Goal: Information Seeking & Learning: Learn about a topic

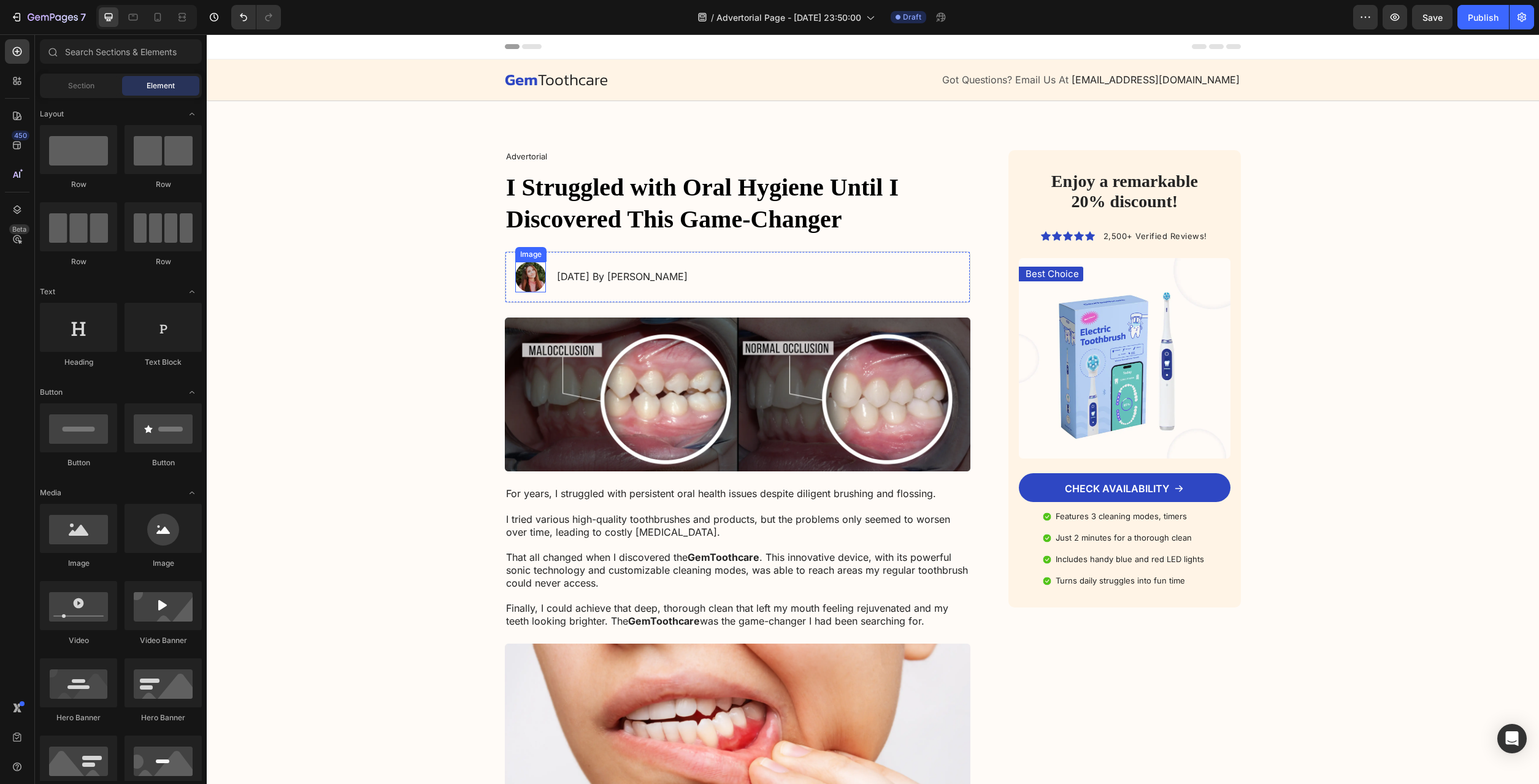
click at [535, 276] on img at bounding box center [531, 277] width 31 height 31
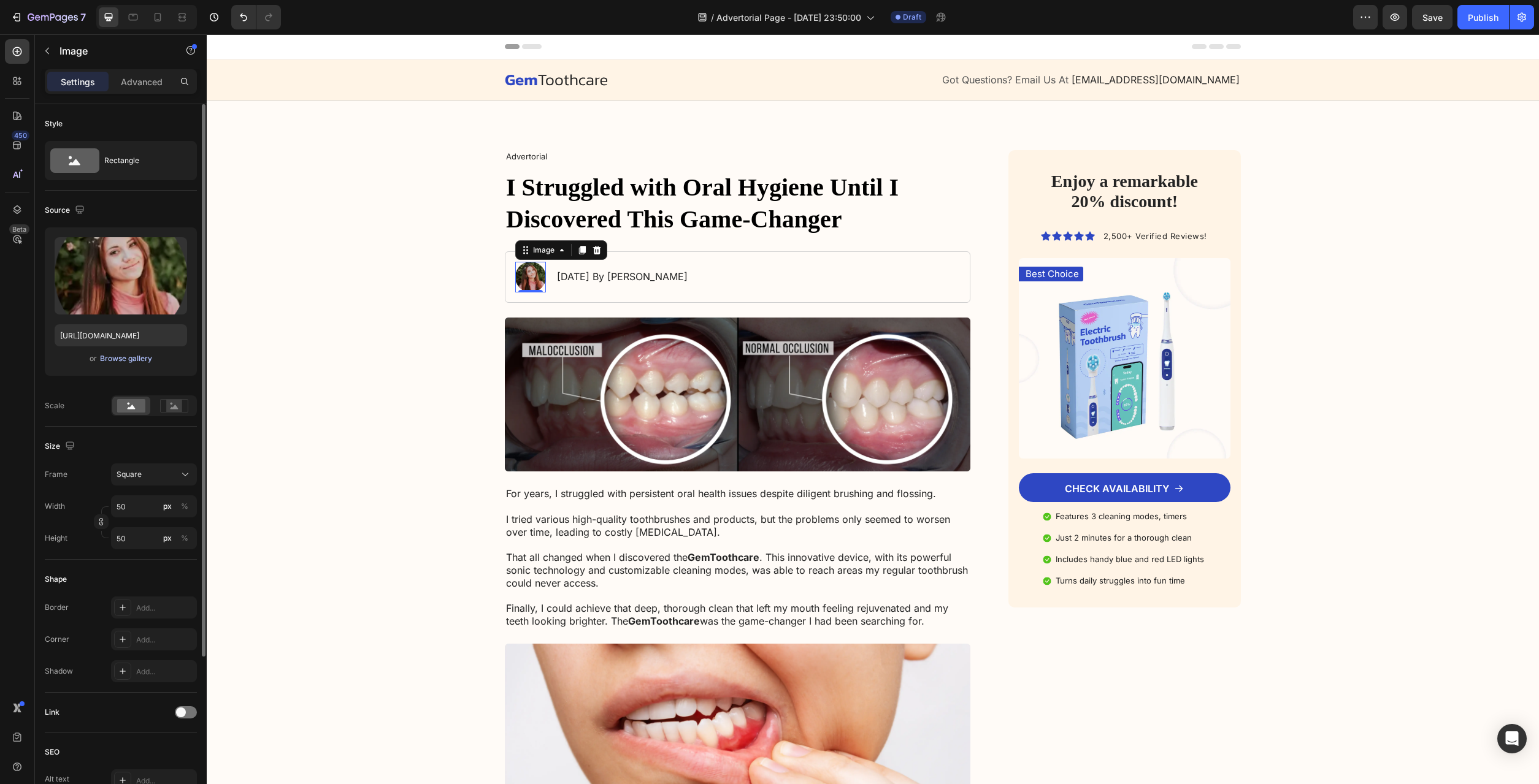
click at [132, 358] on div "Browse gallery" at bounding box center [125, 359] width 52 height 11
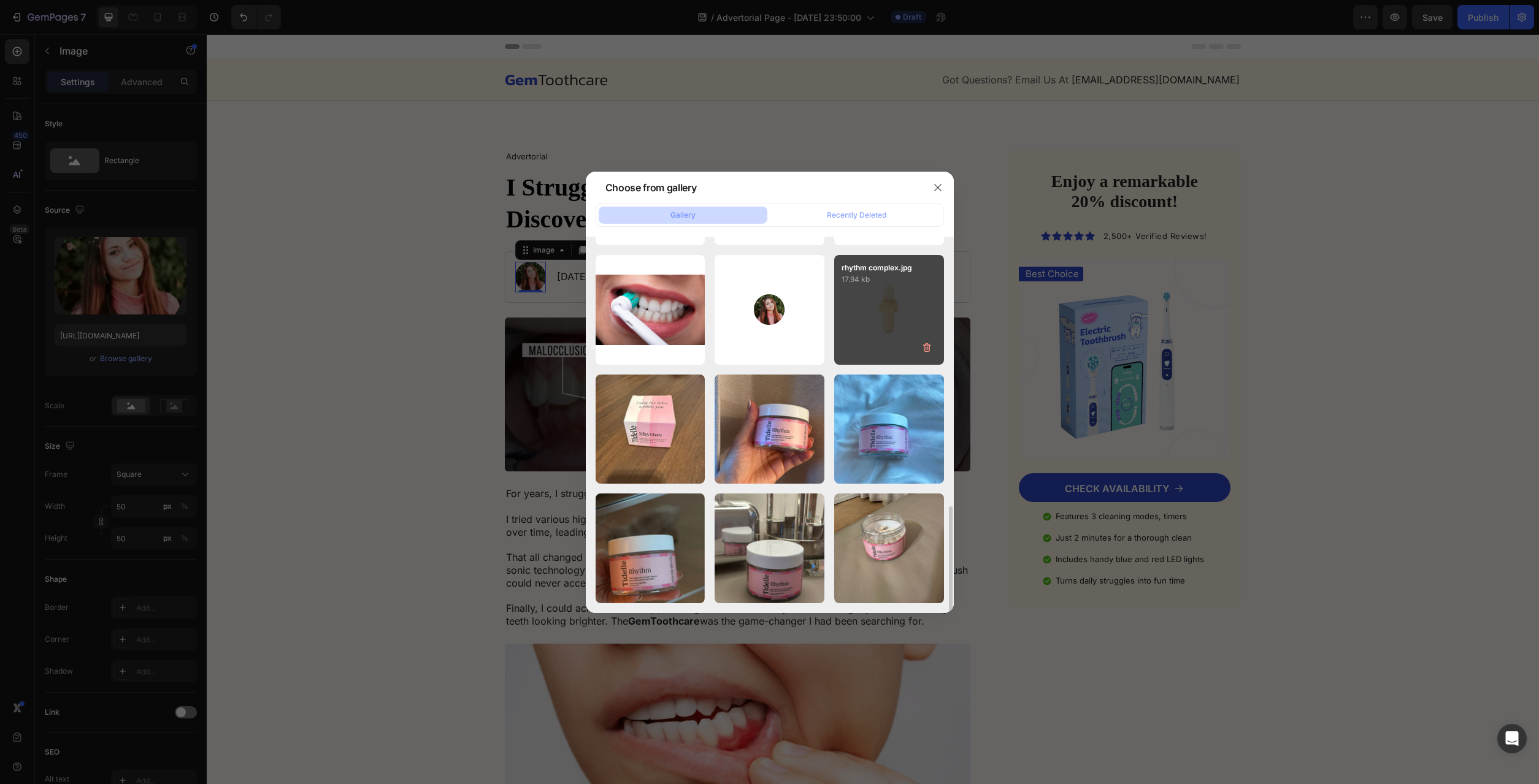
scroll to position [1071, 0]
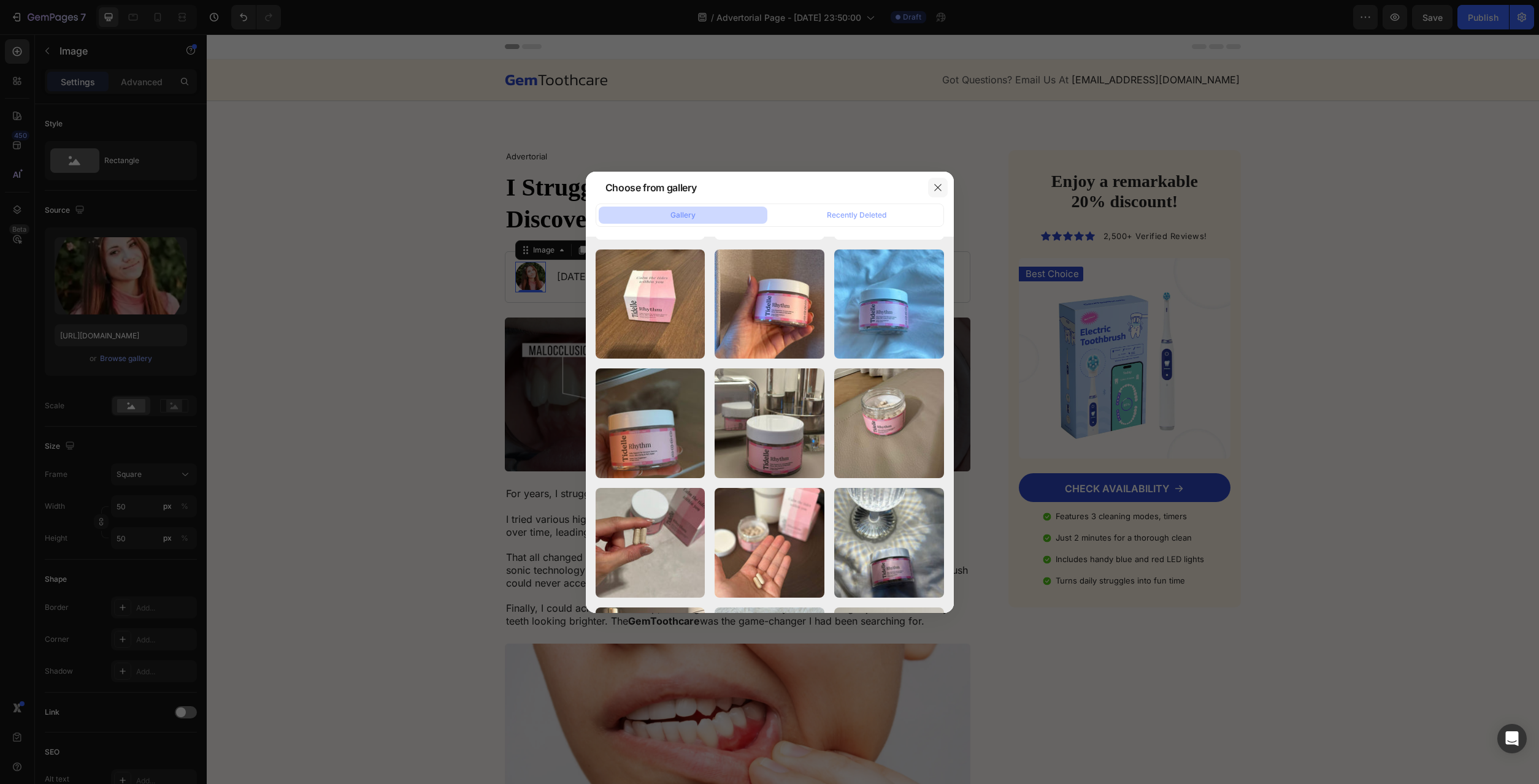
click at [936, 186] on icon "button" at bounding box center [938, 188] width 10 height 10
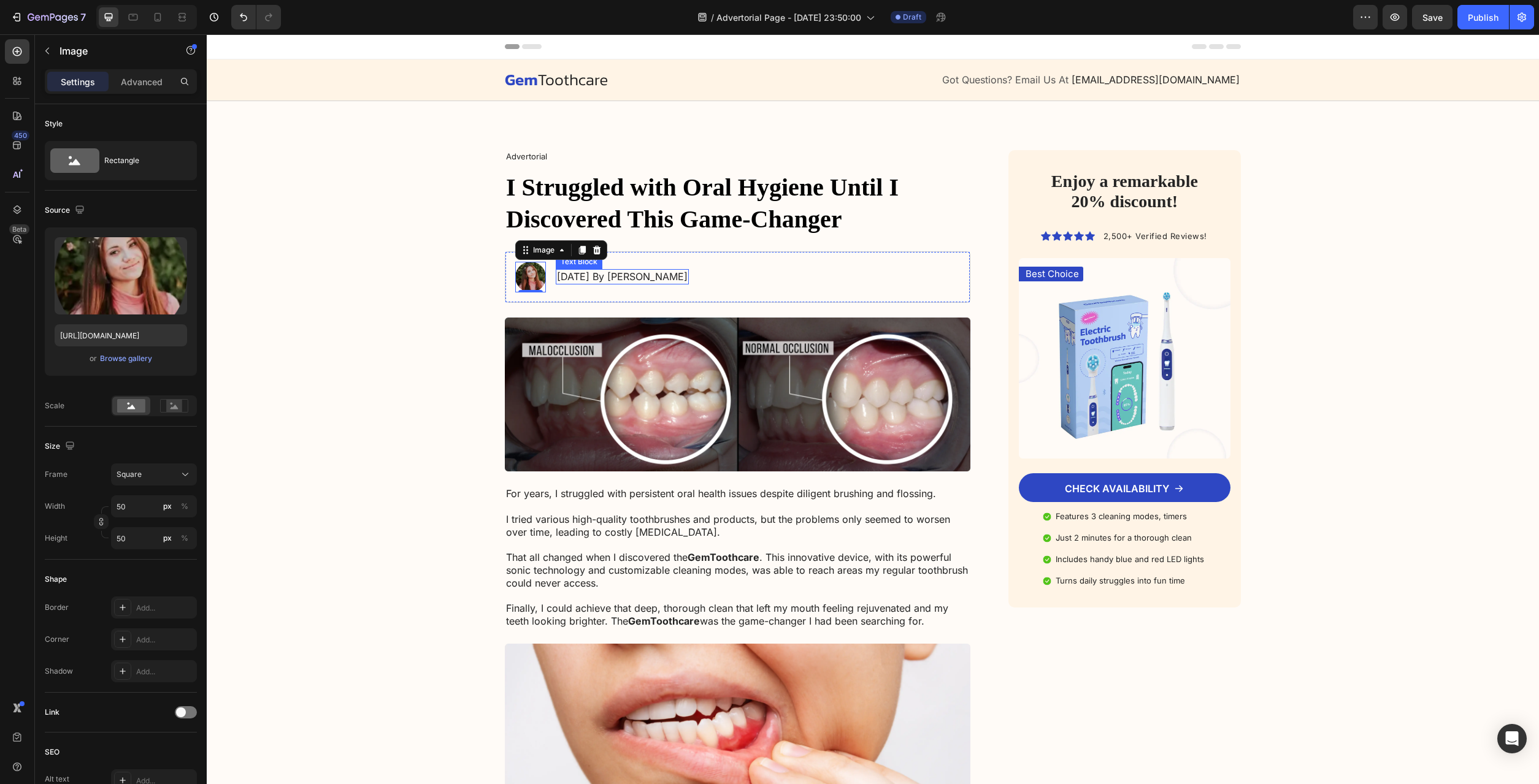
click at [609, 280] on p "[DATE] By [PERSON_NAME]" at bounding box center [622, 277] width 131 height 13
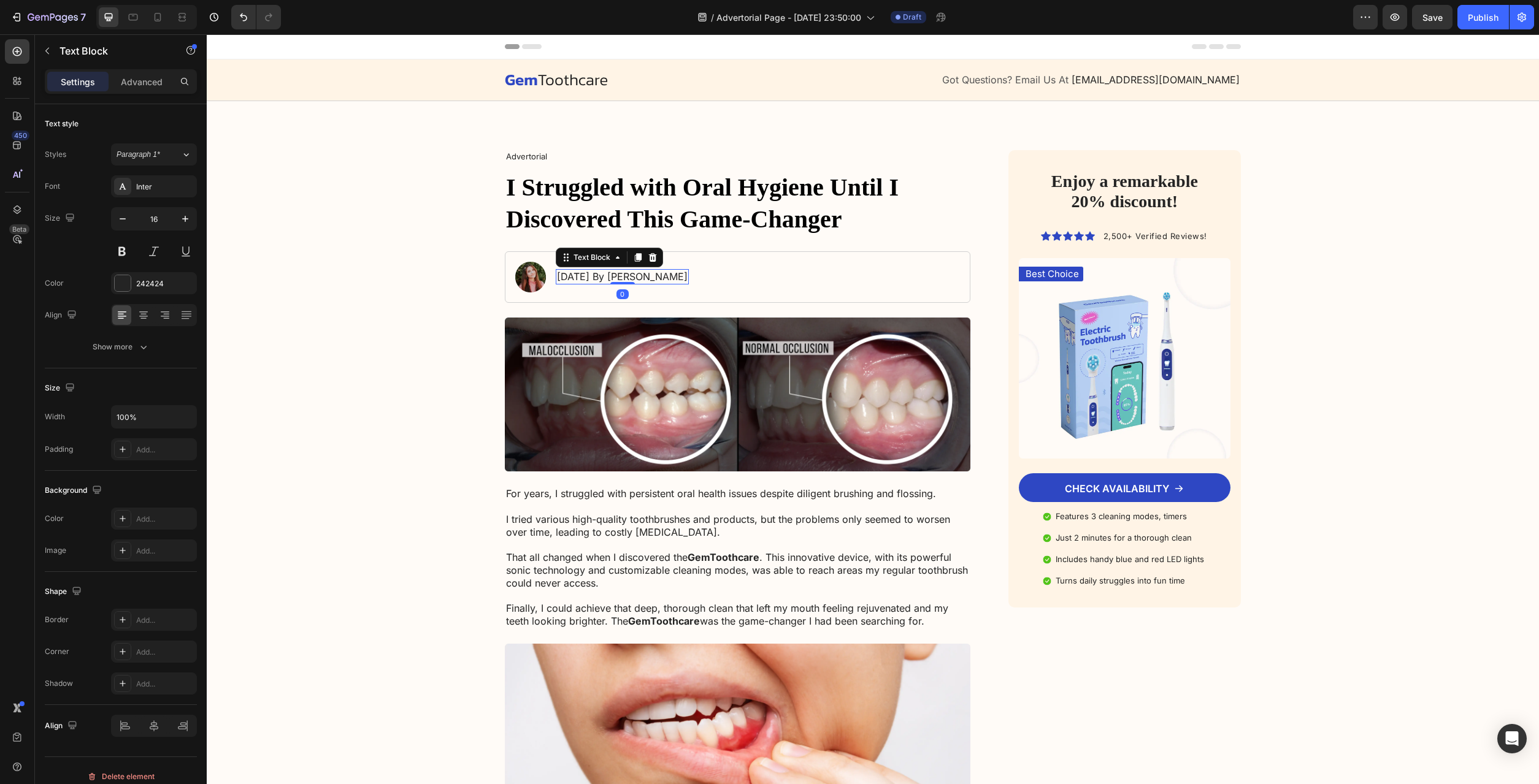
click at [596, 280] on p "[DATE] By [PERSON_NAME]" at bounding box center [622, 277] width 131 height 13
click at [590, 281] on p "[DATE] By [PERSON_NAME]" at bounding box center [622, 277] width 131 height 13
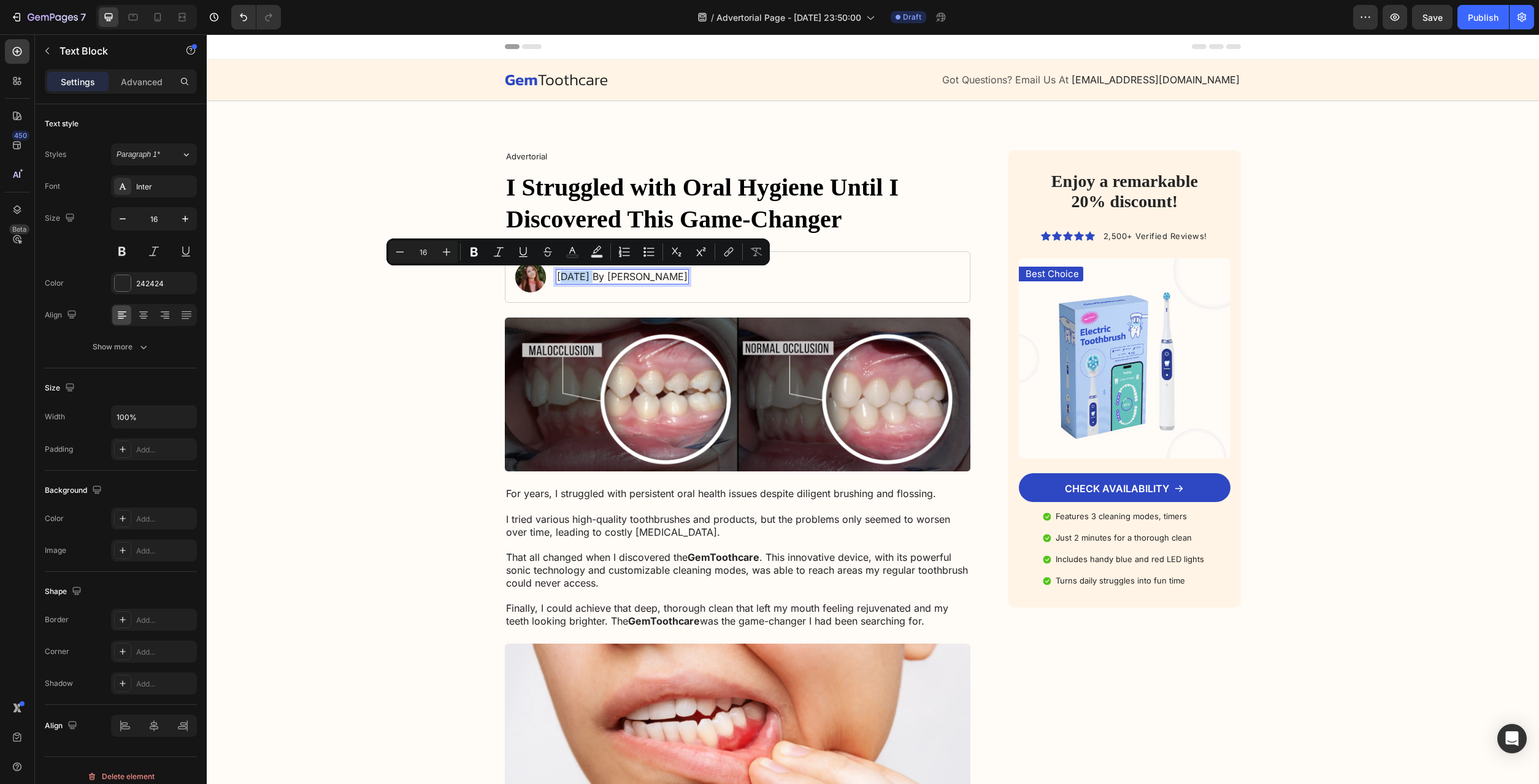
drag, startPoint x: 596, startPoint y: 281, endPoint x: 565, endPoint y: 282, distance: 31.0
click at [565, 282] on p "[DATE] By [PERSON_NAME]" at bounding box center [622, 277] width 131 height 13
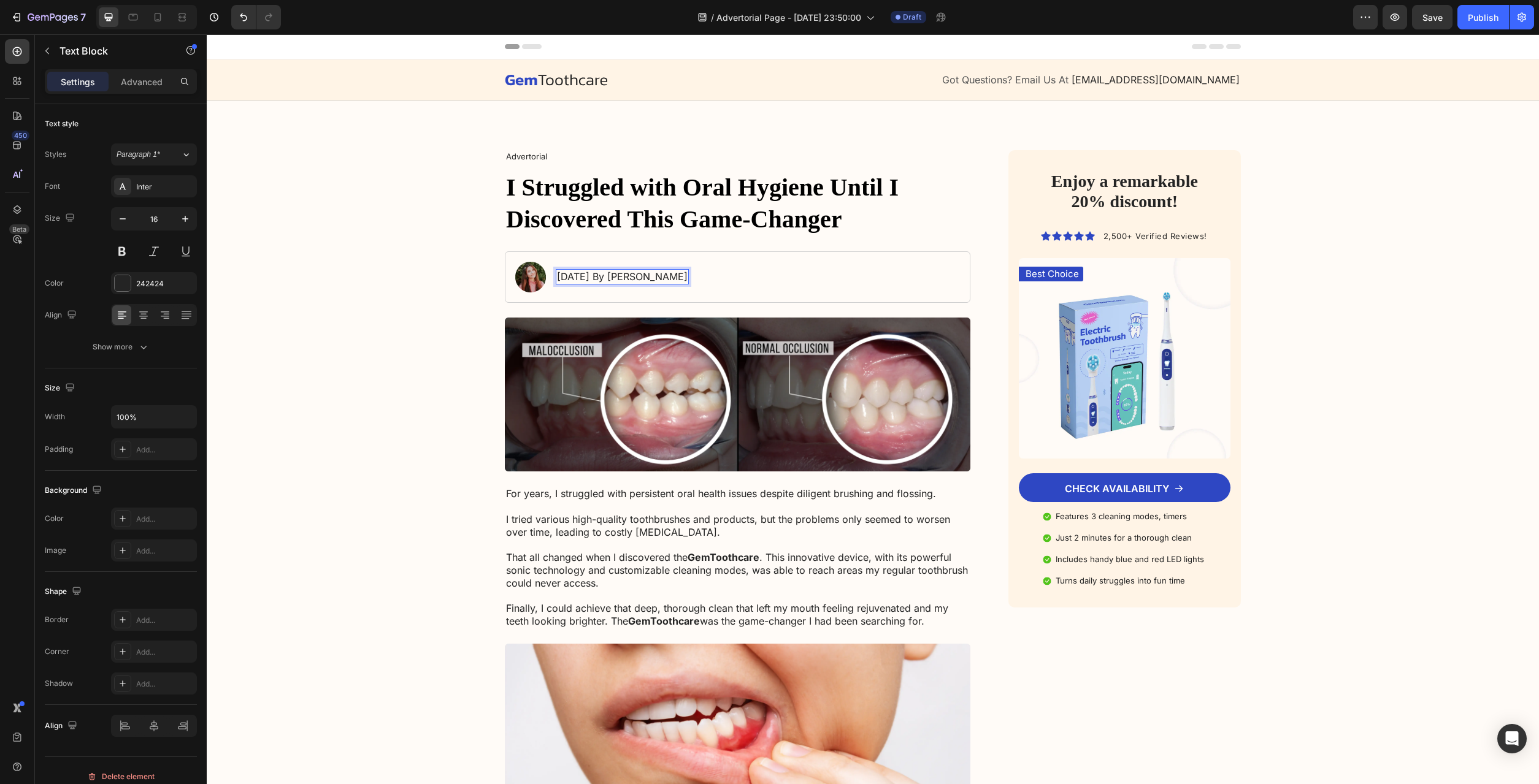
click at [664, 278] on p "[DATE] By [PERSON_NAME]" at bounding box center [622, 277] width 131 height 13
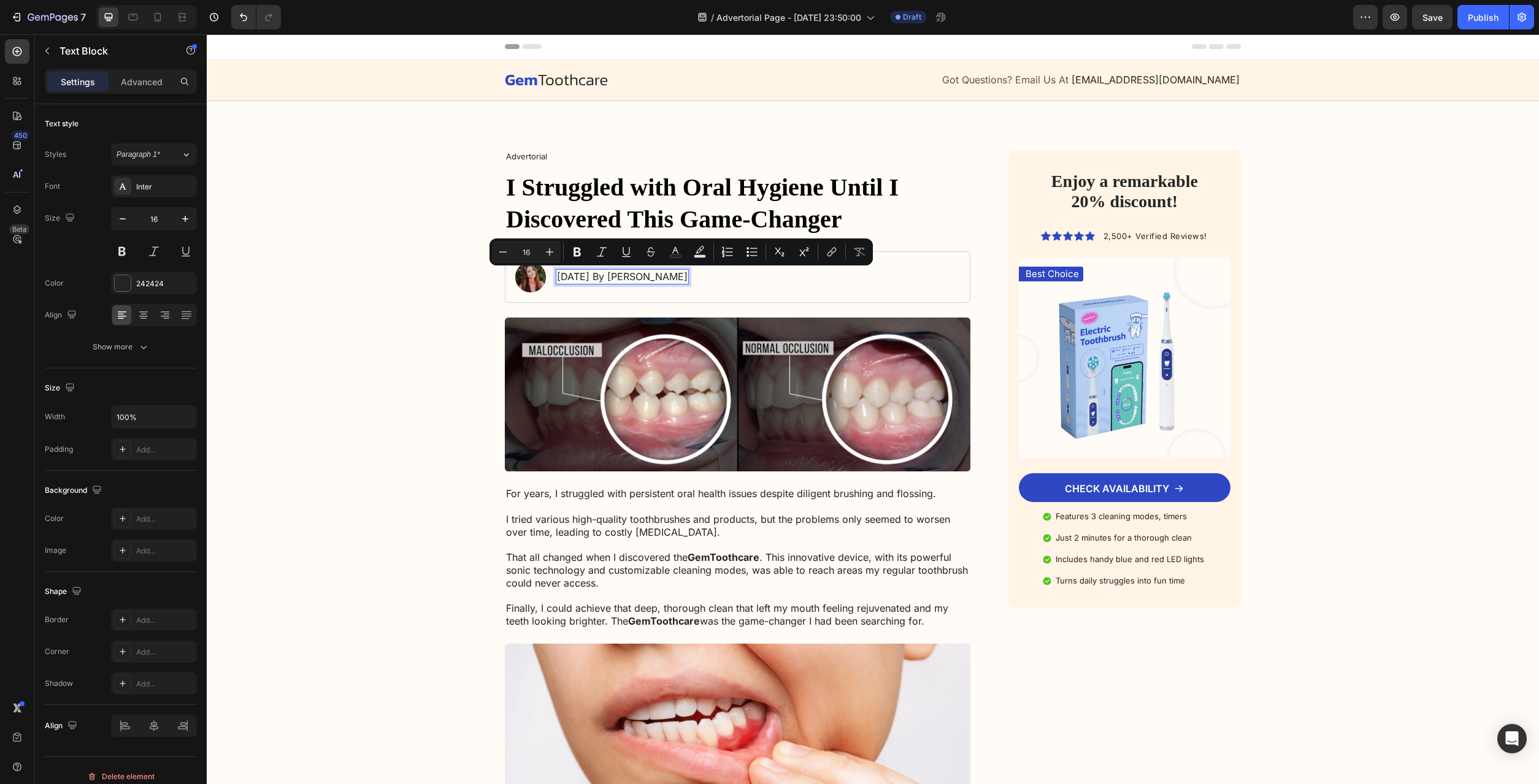
click at [641, 279] on p "[DATE] By [PERSON_NAME]" at bounding box center [622, 277] width 131 height 13
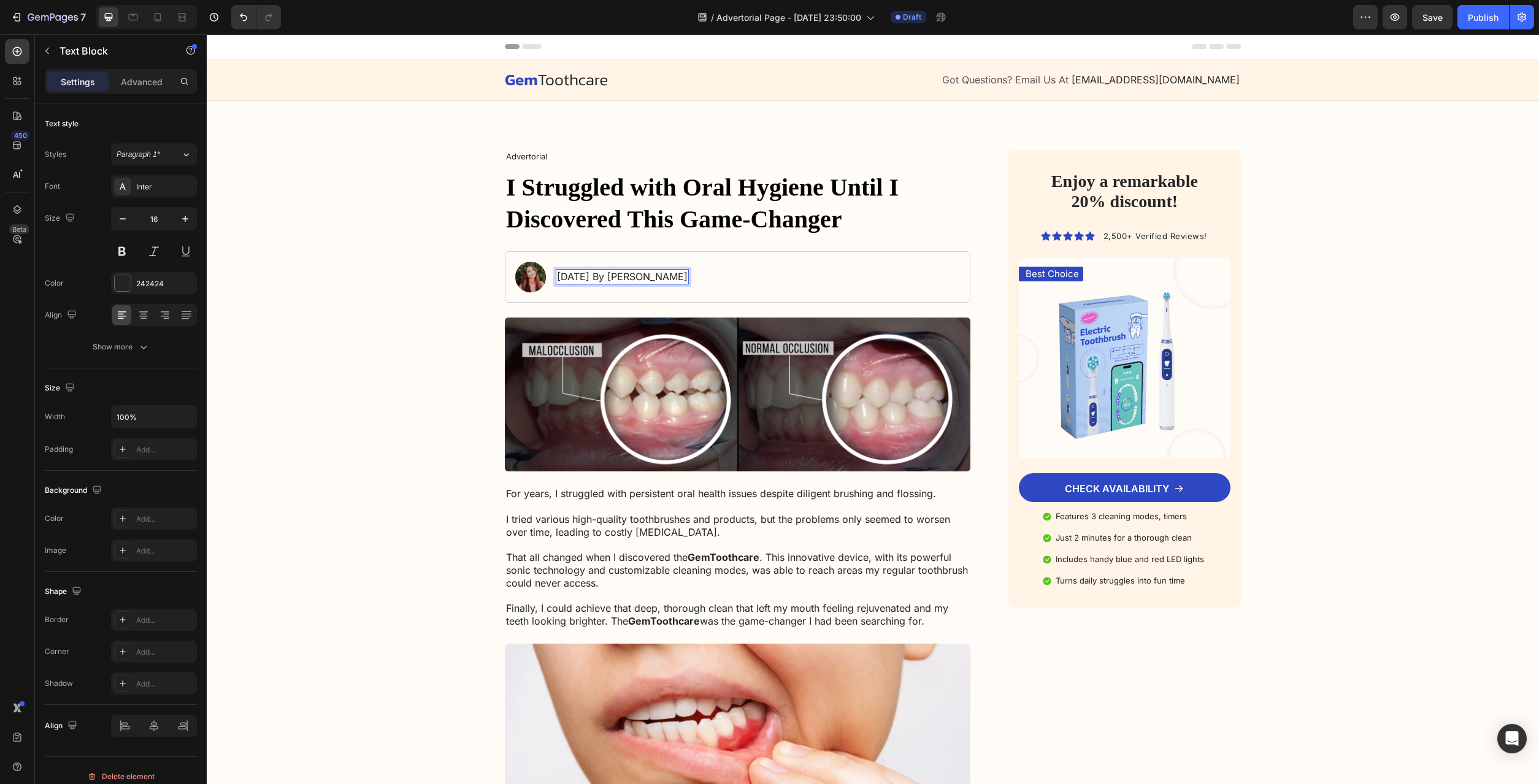
click at [634, 279] on p "[DATE] By [PERSON_NAME]" at bounding box center [622, 277] width 131 height 13
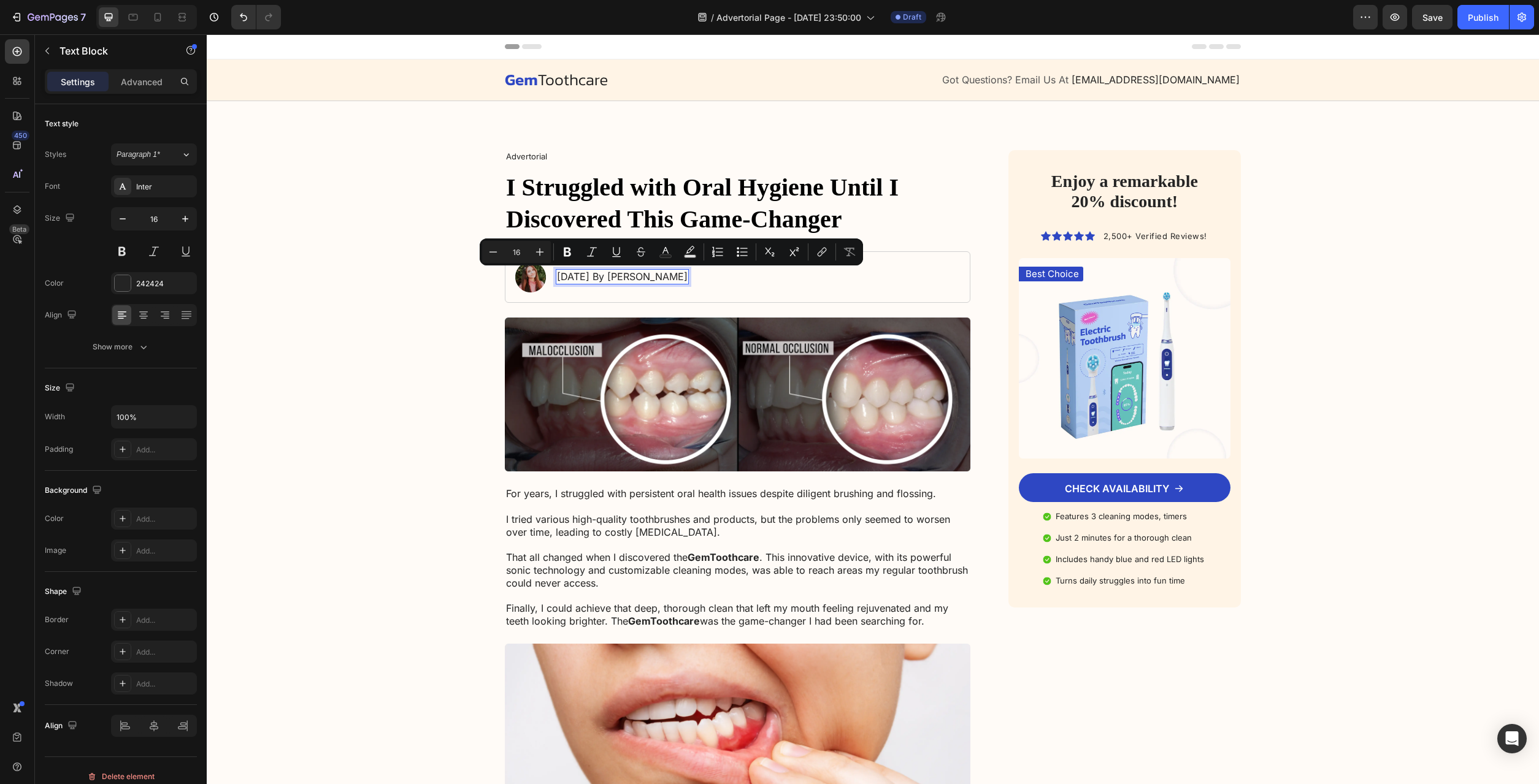
drag, startPoint x: 647, startPoint y: 278, endPoint x: 701, endPoint y: 282, distance: 54.1
click at [689, 282] on div "[DATE] By [PERSON_NAME]" at bounding box center [621, 276] width 133 height 16
click at [651, 276] on p "[DATE] By [PERSON_NAME]" at bounding box center [622, 277] width 131 height 13
drag, startPoint x: 638, startPoint y: 278, endPoint x: 695, endPoint y: 282, distance: 57.1
click at [688, 282] on p "[DATE] By [PERSON_NAME]" at bounding box center [622, 277] width 131 height 13
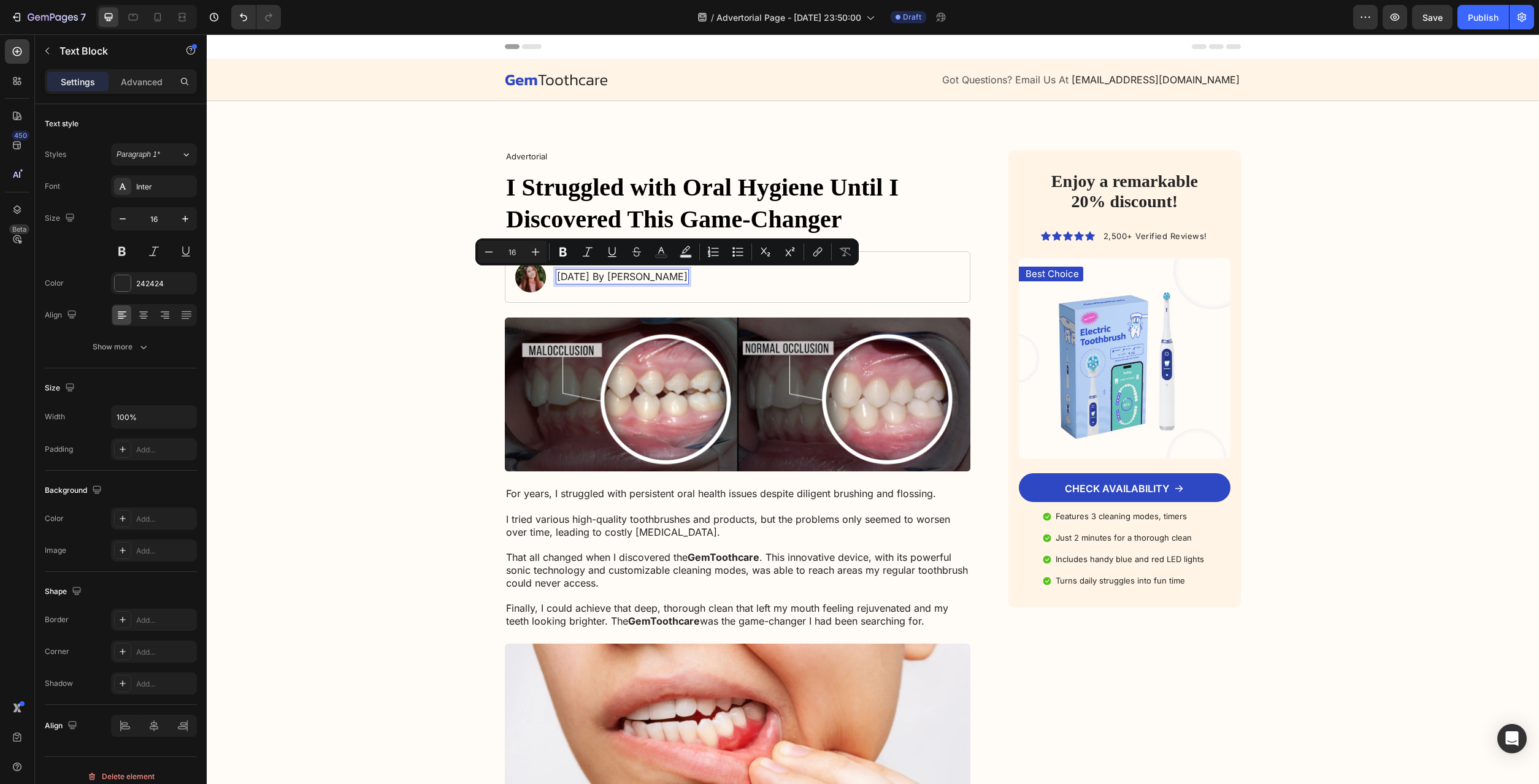
click at [647, 281] on p "[DATE] By [PERSON_NAME]" at bounding box center [622, 277] width 131 height 13
drag, startPoint x: 638, startPoint y: 280, endPoint x: 697, endPoint y: 280, distance: 59.0
click at [688, 280] on p "[DATE] By [PERSON_NAME]" at bounding box center [622, 277] width 131 height 13
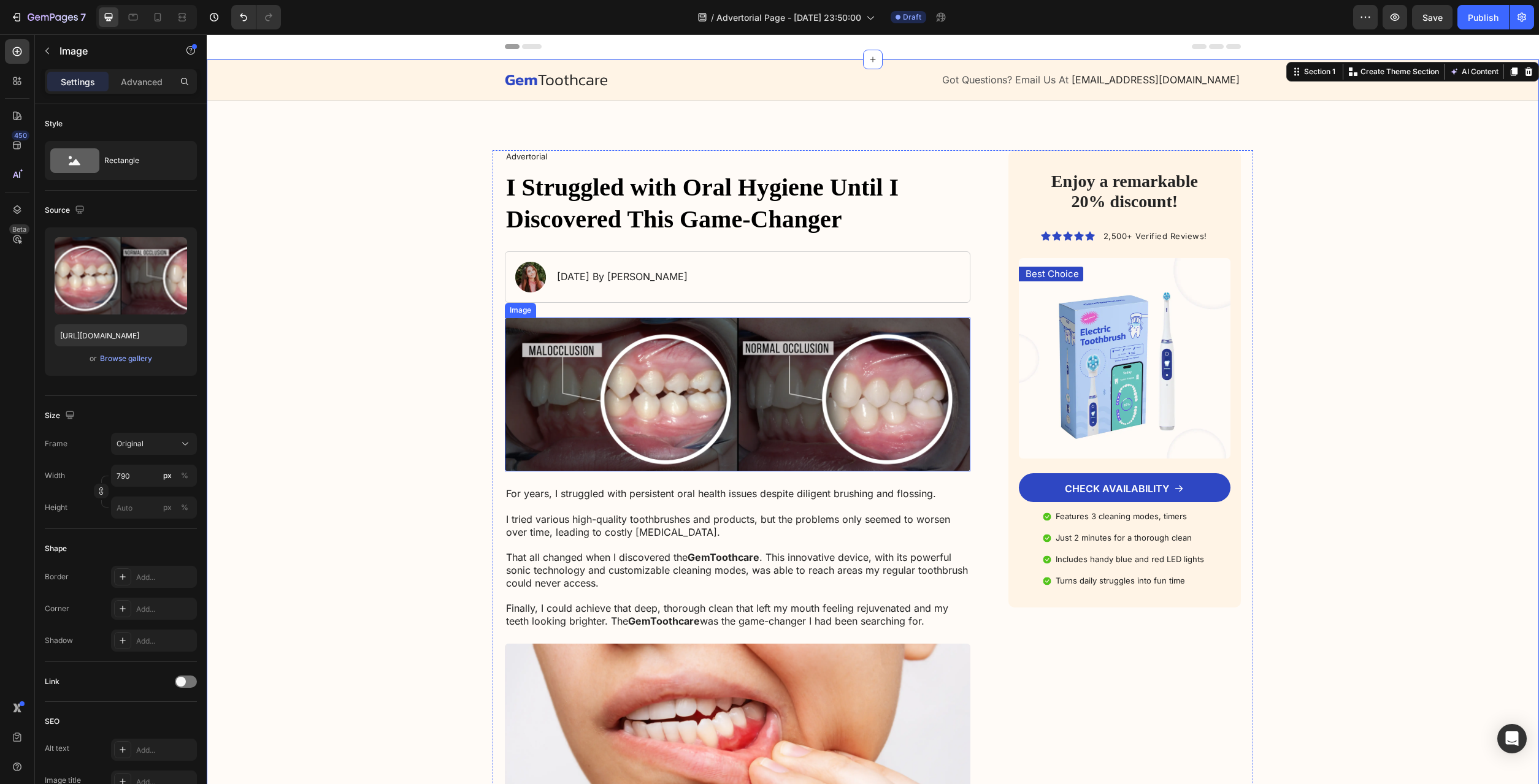
click at [687, 411] on img at bounding box center [737, 394] width 466 height 155
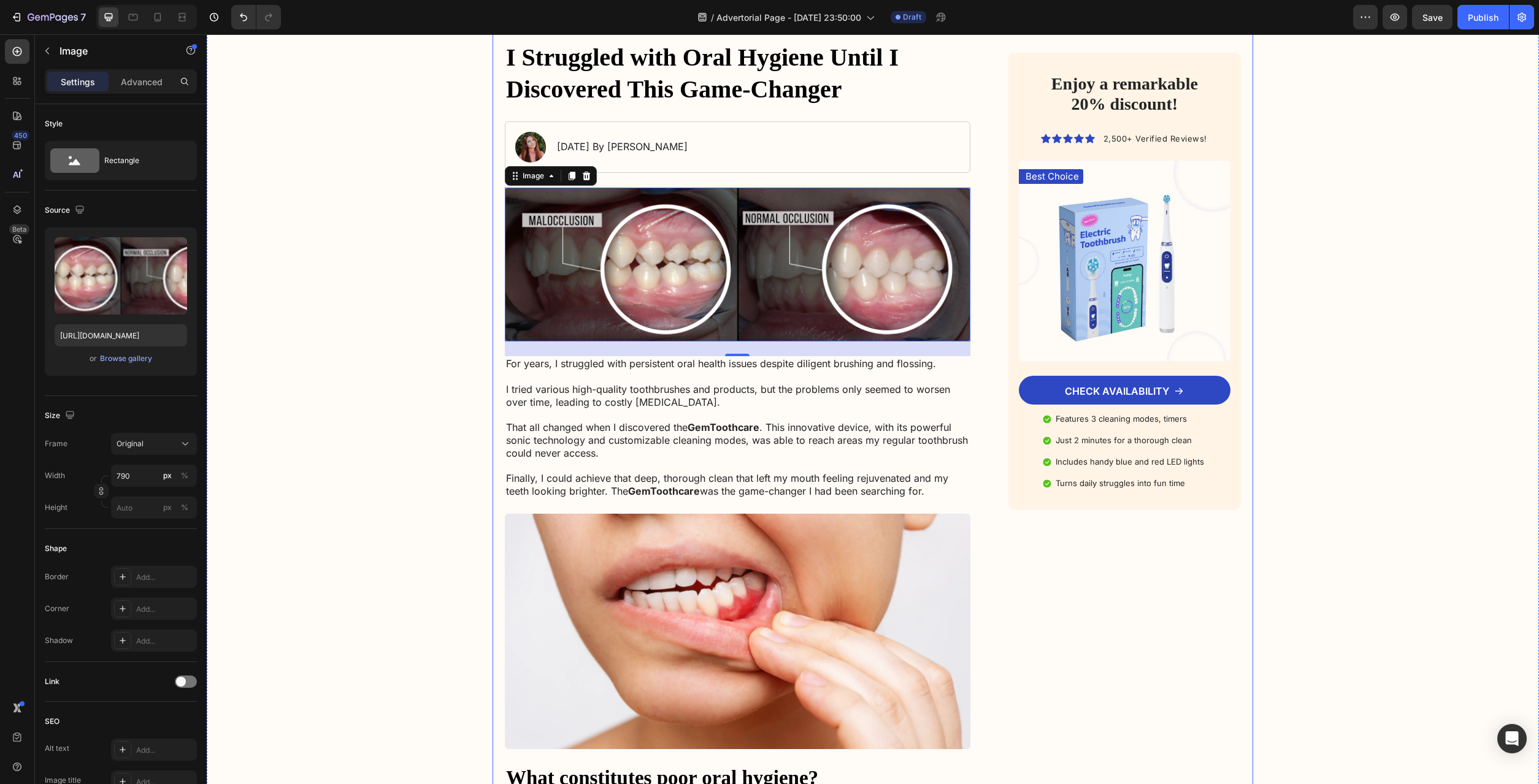
scroll to position [0, 0]
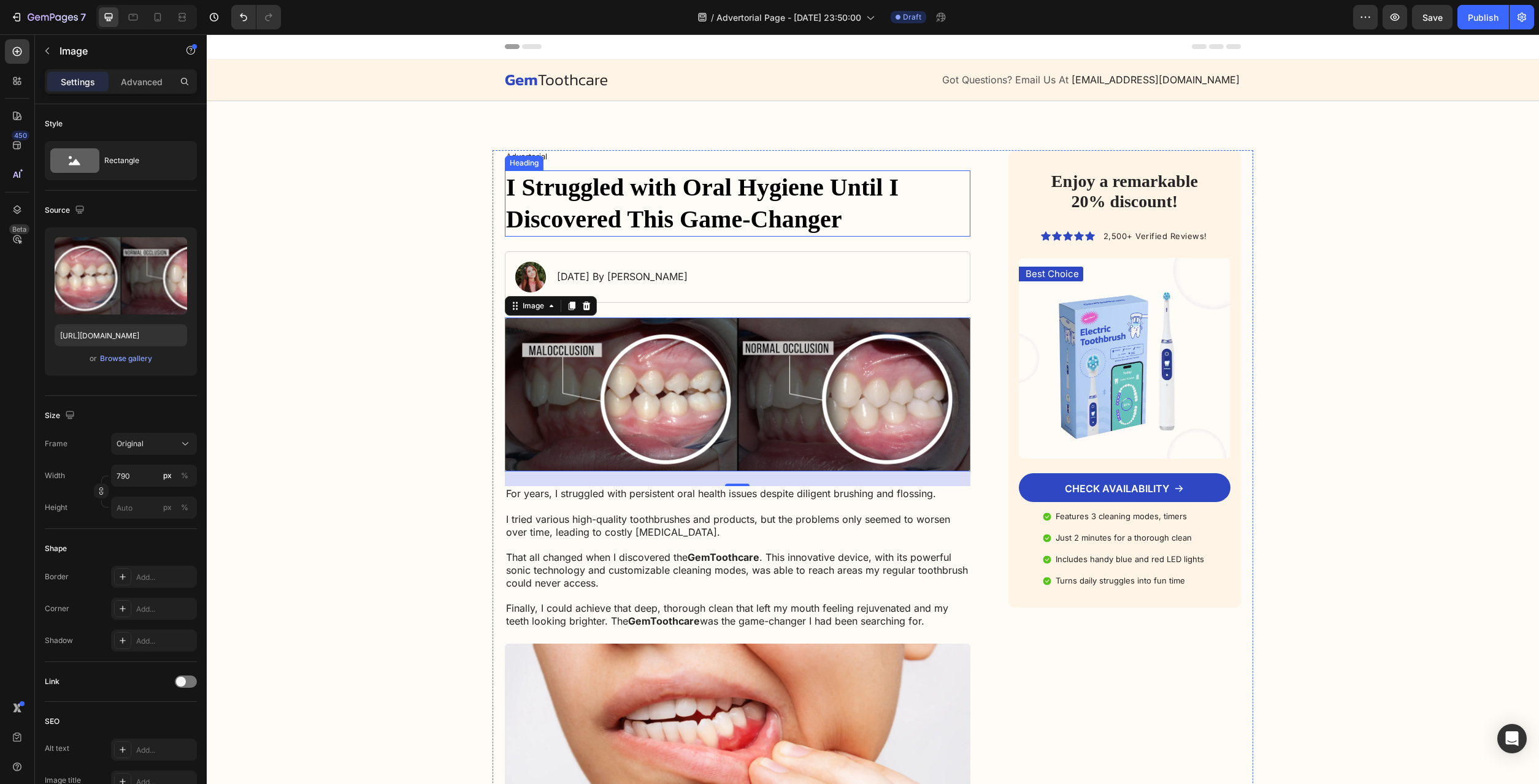
click at [753, 207] on h1 "I Struggled with Oral Hygiene Until I Discovered This Game-Changer" at bounding box center [737, 203] width 466 height 66
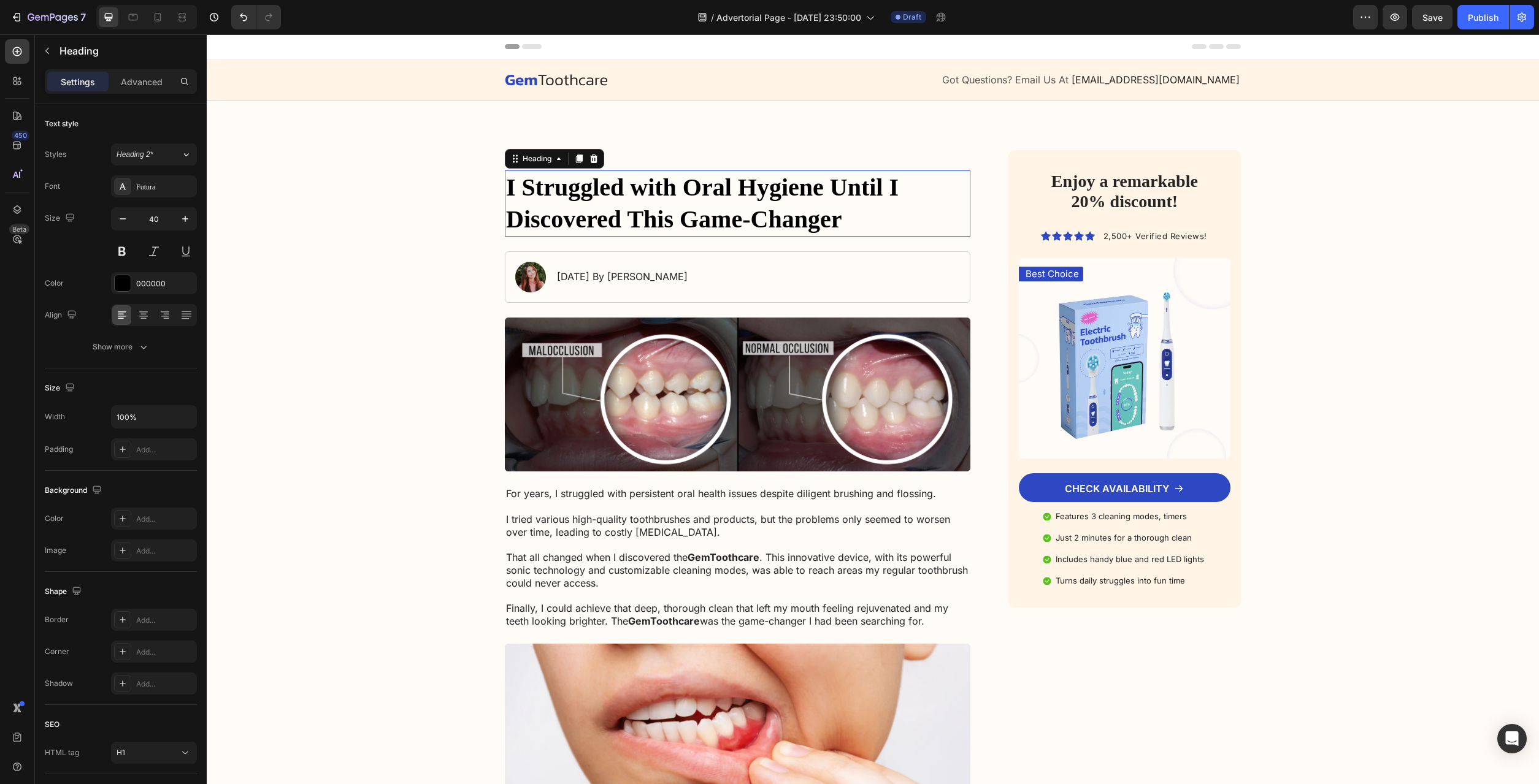
click at [753, 206] on h1 "I Struggled with Oral Hygiene Until I Discovered This Game-Changer" at bounding box center [737, 203] width 466 height 66
click at [753, 206] on p "I Struggled with Oral Hygiene Until I Discovered This Game-Changer" at bounding box center [737, 204] width 463 height 64
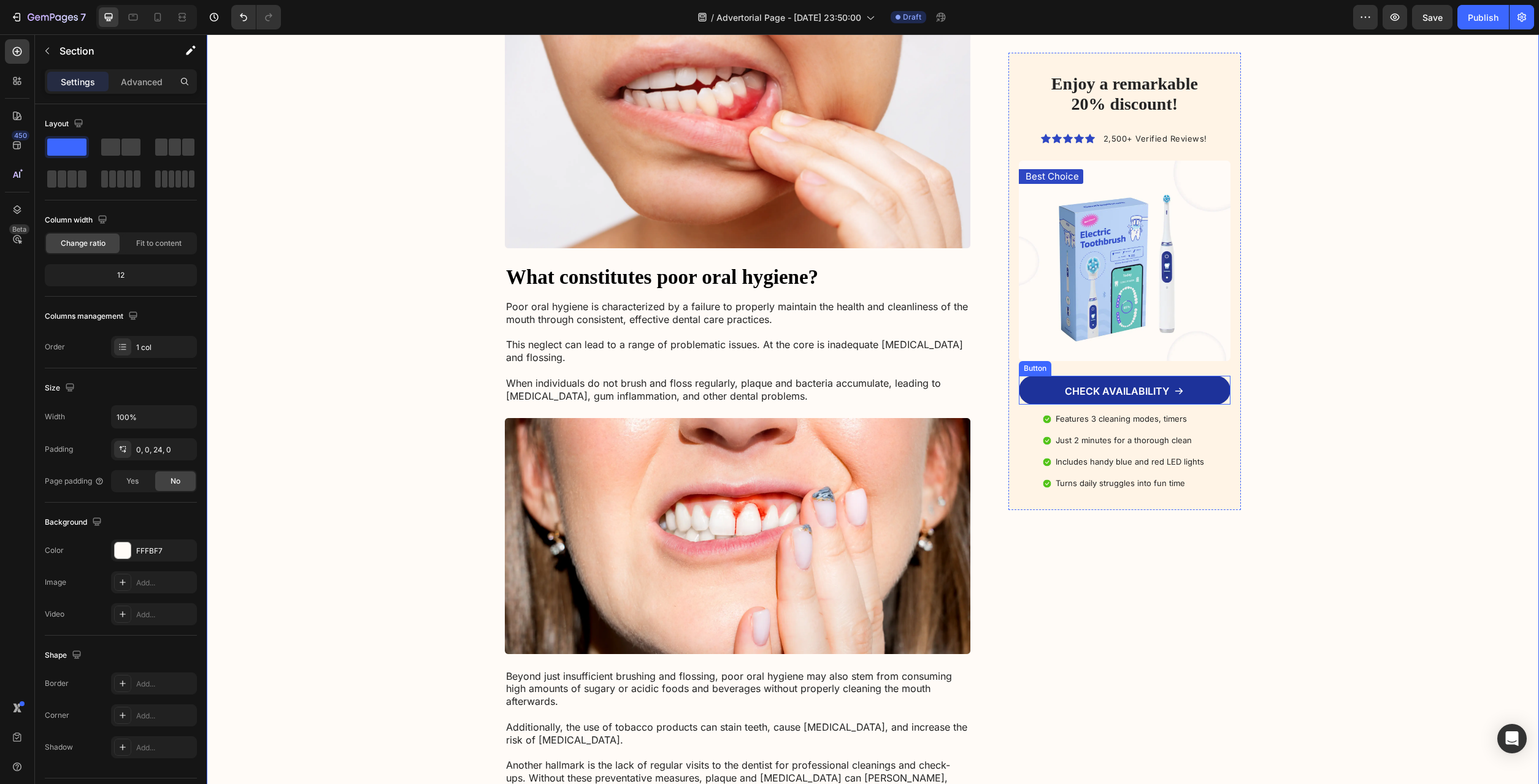
scroll to position [751, 0]
